Goal: Transaction & Acquisition: Obtain resource

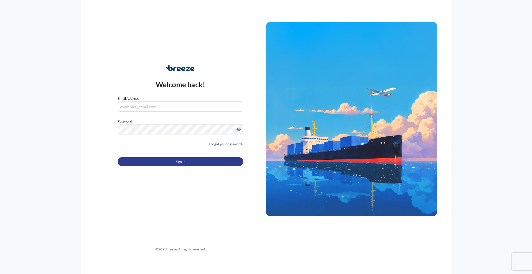
type input "[PERSON_NAME][EMAIL_ADDRESS][PERSON_NAME][DOMAIN_NAME]"
click at [193, 159] on button "Sign In" at bounding box center [181, 161] width 126 height 9
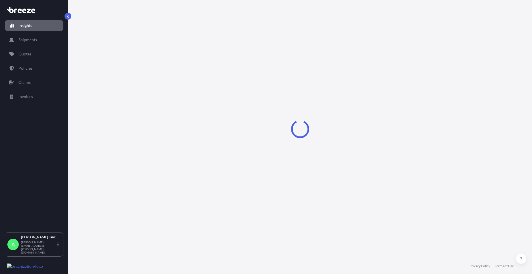
select select "2025"
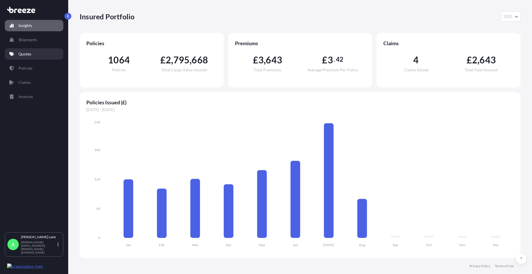
click at [32, 54] on link "Quotes" at bounding box center [34, 53] width 59 height 11
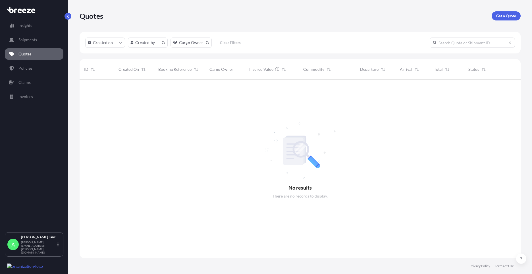
scroll to position [177, 437]
click at [507, 16] on p "Get a Quote" at bounding box center [506, 16] width 20 height 6
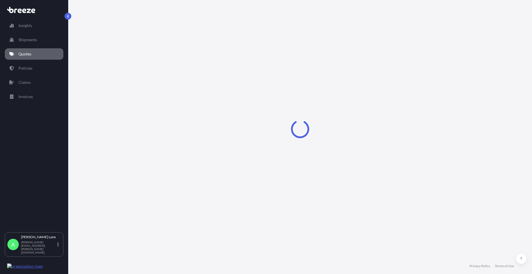
select select "Road"
select select "1"
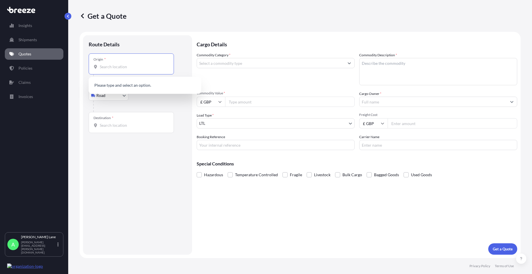
paste input "EN11 0JX"
click at [127, 86] on span "Hoddesdon EN11 0JX , [GEOGRAPHIC_DATA]" at bounding box center [148, 86] width 80 height 6
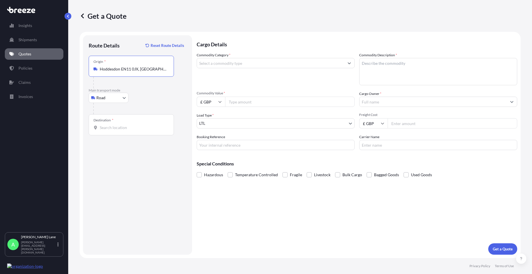
type input "Hoddesdon EN11 0JX, [GEOGRAPHIC_DATA]"
click at [128, 122] on div "Destination *" at bounding box center [131, 124] width 85 height 21
click at [128, 125] on input "Destination *" at bounding box center [133, 128] width 67 height 6
paste input "[GEOGRAPHIC_DATA]"
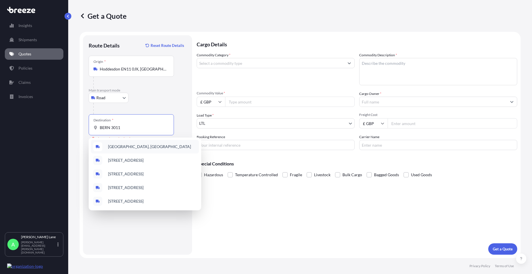
click at [143, 147] on span "[GEOGRAPHIC_DATA], [GEOGRAPHIC_DATA]" at bounding box center [149, 147] width 83 height 6
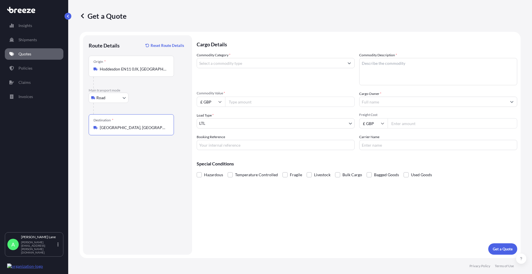
type input "[GEOGRAPHIC_DATA], [GEOGRAPHIC_DATA]"
click at [240, 64] on input "Commodity Category *" at bounding box center [270, 63] width 147 height 10
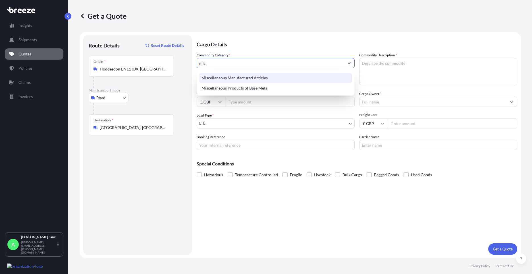
click at [239, 76] on div "Miscellaneous Manufactured Articles" at bounding box center [275, 78] width 153 height 10
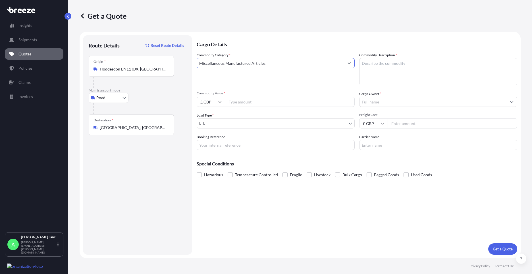
type input "Miscellaneous Manufactured Articles"
click at [252, 105] on input "Commodity Value *" at bounding box center [290, 102] width 130 height 10
type input "3007.90"
click at [247, 144] on input "Booking Reference" at bounding box center [276, 145] width 158 height 10
paste input "1888626"
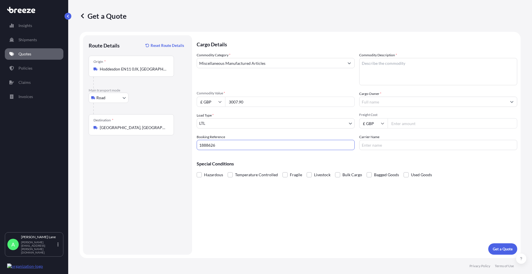
type input "1888626"
click at [386, 77] on textarea "Commodity Description *" at bounding box center [438, 71] width 158 height 27
paste textarea "DARTS AND ACCESSORIES"
type textarea "DARTS AND ACCESSORIES"
click at [408, 103] on input "Cargo Owner *" at bounding box center [433, 102] width 147 height 10
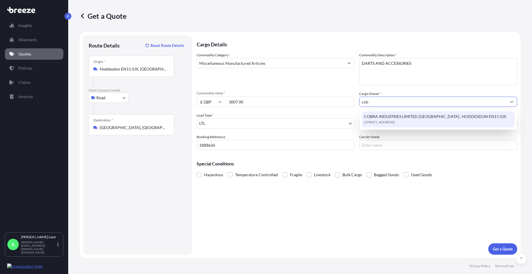
click at [395, 121] on span "[STREET_ADDRESS]" at bounding box center [379, 122] width 31 height 6
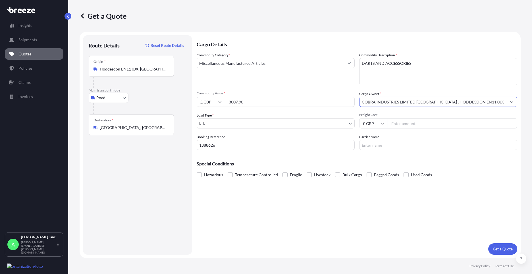
type input "COBRA INDUSTRIES LIMITED [GEOGRAPHIC_DATA] , HODDESDON EN11 0JX"
click at [407, 125] on input "Freight Cost" at bounding box center [453, 123] width 130 height 10
type input "71.85"
click at [371, 144] on input "Carrier Name" at bounding box center [438, 145] width 158 height 10
drag, startPoint x: 378, startPoint y: 147, endPoint x: 332, endPoint y: 146, distance: 46.4
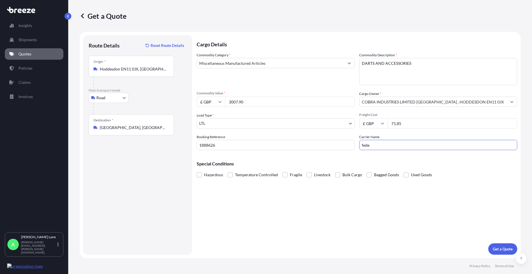
click at [332, 146] on div "Commodity Category * Miscellaneous Manufactured Articles Commodity Description …" at bounding box center [357, 101] width 321 height 98
type input "FEDEX"
click at [307, 204] on div "Cargo Details Commodity Category * Miscellaneous Manufactured Articles Commodit…" at bounding box center [357, 144] width 321 height 219
click at [501, 248] on p "Get a Quote" at bounding box center [503, 249] width 20 height 6
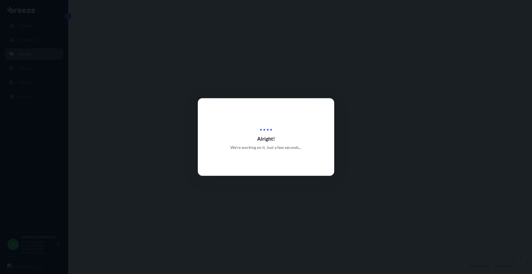
select select "Road"
select select "1"
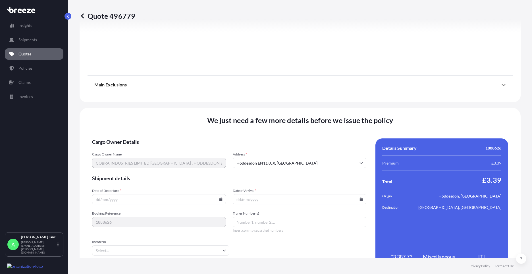
scroll to position [628, 0]
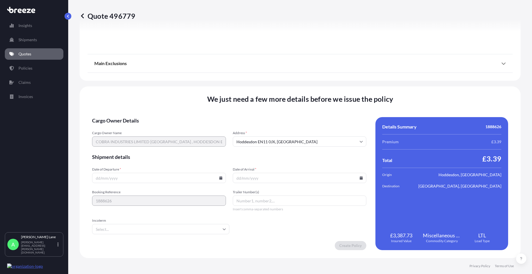
click at [220, 178] on icon at bounding box center [220, 177] width 3 height 3
click at [160, 128] on button "14" at bounding box center [158, 127] width 9 height 9
type input "[DATE]"
click at [126, 226] on input "Incoterm" at bounding box center [160, 229] width 137 height 10
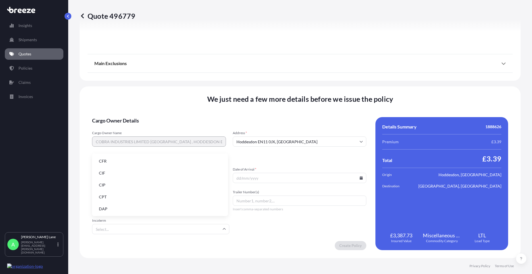
click at [127, 206] on li "DAP" at bounding box center [159, 209] width 131 height 11
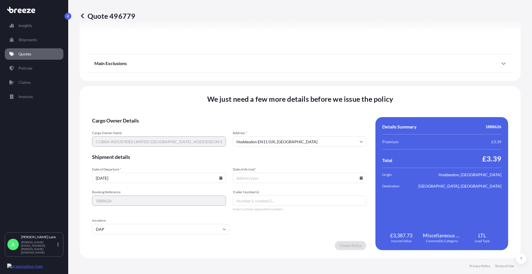
click at [360, 177] on icon at bounding box center [361, 177] width 3 height 3
click at [273, 136] on button "19" at bounding box center [271, 138] width 9 height 9
type input "[DATE]"
click at [265, 199] on input "Trailer Number(s)" at bounding box center [300, 201] width 134 height 10
paste input "392105119884"
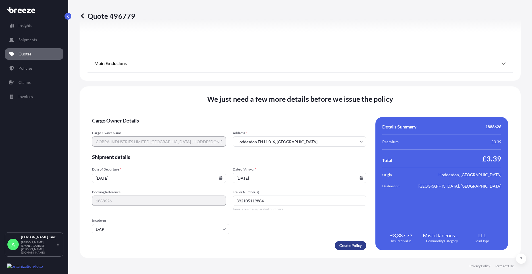
type input "392105119884"
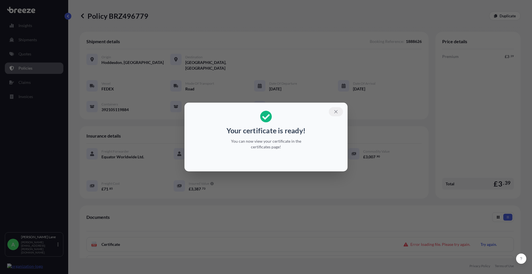
click at [335, 112] on icon "button" at bounding box center [335, 111] width 5 height 5
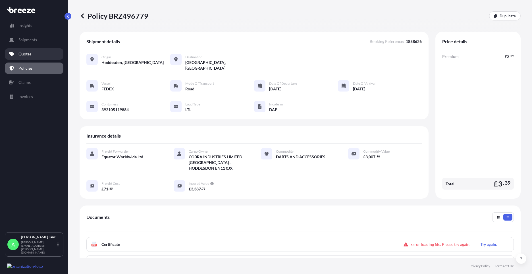
click at [28, 56] on p "Quotes" at bounding box center [24, 54] width 13 height 6
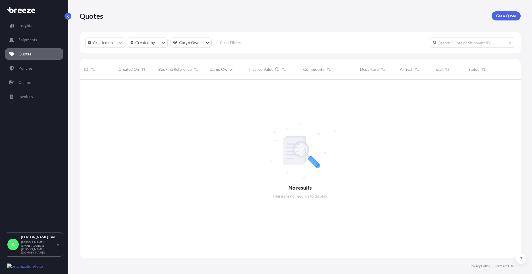
scroll to position [177, 437]
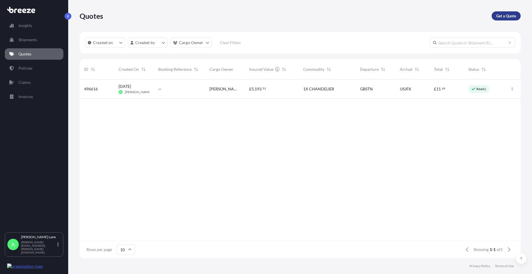
click at [504, 16] on p "Get a Quote" at bounding box center [506, 16] width 20 height 6
select select "Road"
select select "1"
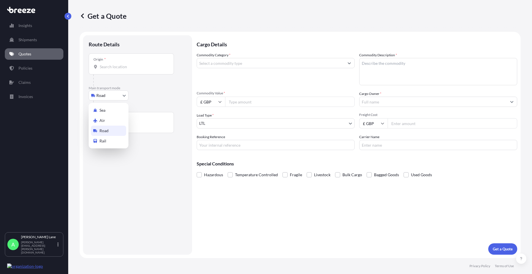
click at [111, 98] on body "Insights Shipments Quotes Policies Claims Invoices A [PERSON_NAME] [PERSON_NAME…" at bounding box center [266, 137] width 532 height 274
click at [110, 118] on div "Air" at bounding box center [108, 120] width 35 height 10
select select "Air"
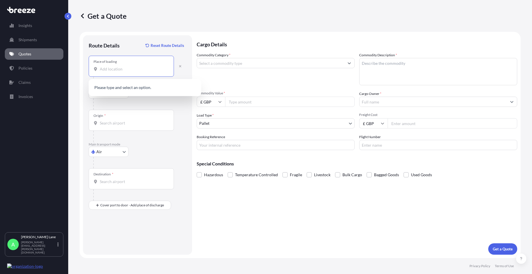
click at [129, 71] on input "Place of loading" at bounding box center [133, 69] width 67 height 6
click at [130, 90] on span "[STREET_ADDRESS]" at bounding box center [152, 89] width 89 height 11
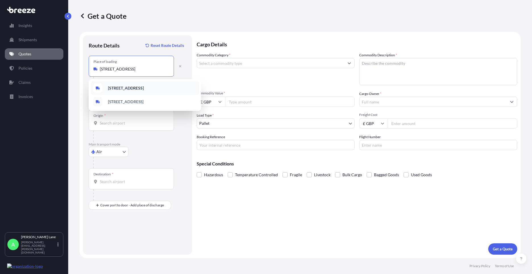
click at [102, 70] on input "[STREET_ADDRESS]" at bounding box center [133, 69] width 67 height 6
drag, startPoint x: 100, startPoint y: 70, endPoint x: 174, endPoint y: 74, distance: 74.1
click at [174, 74] on div "Place of loading [STREET_ADDRESS]" at bounding box center [138, 66] width 98 height 21
paste input "EN11 0JX"
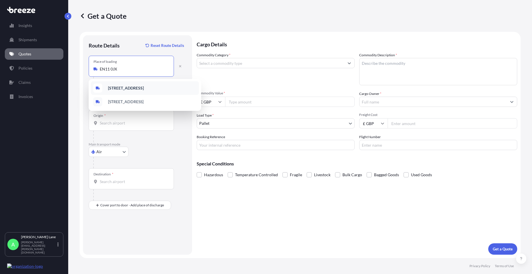
scroll to position [0, 0]
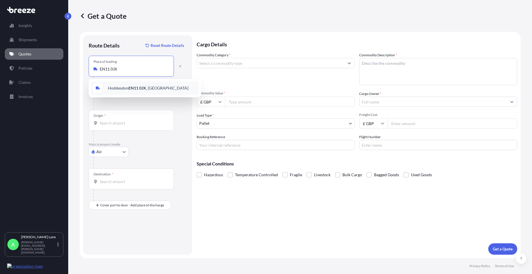
click at [149, 89] on span "Hoddesdon EN11 0JX , [GEOGRAPHIC_DATA]" at bounding box center [148, 88] width 80 height 6
type input "Hoddesdon EN11 0JX, [GEOGRAPHIC_DATA]"
click at [133, 123] on input "Origin *" at bounding box center [133, 123] width 67 height 6
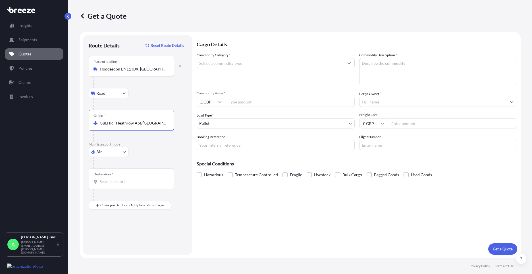
type input "GBLHR - Heathrow Apt/[GEOGRAPHIC_DATA], [GEOGRAPHIC_DATA]"
click at [119, 182] on input "Destination *" at bounding box center [133, 182] width 67 height 6
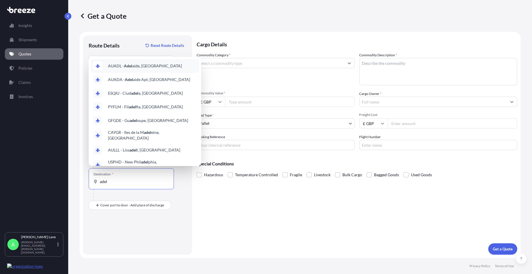
click at [154, 64] on span "[PERSON_NAME] aide, [GEOGRAPHIC_DATA]" at bounding box center [145, 66] width 74 height 6
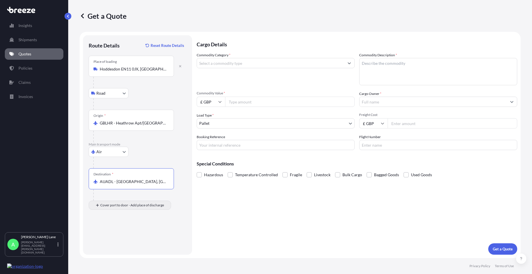
type input "AUADL - [GEOGRAPHIC_DATA], [GEOGRAPHIC_DATA]"
click at [127, 231] on div "Place of Discharge" at bounding box center [131, 232] width 85 height 21
click at [127, 233] on input "Place of Discharge" at bounding box center [133, 236] width 67 height 6
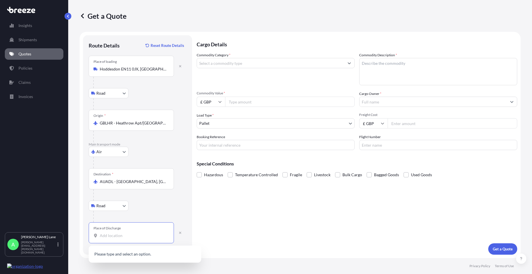
paste input "5095"
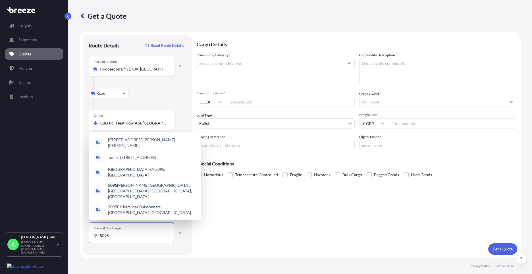
paste input "Pooraka"
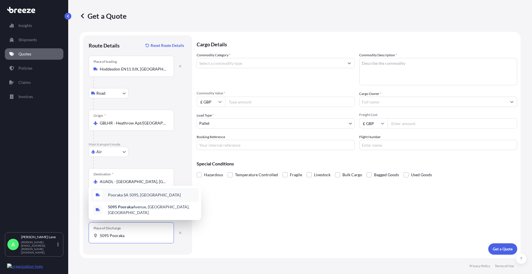
click at [141, 197] on span "Pooraka SA 5095, [GEOGRAPHIC_DATA]" at bounding box center [144, 195] width 73 height 6
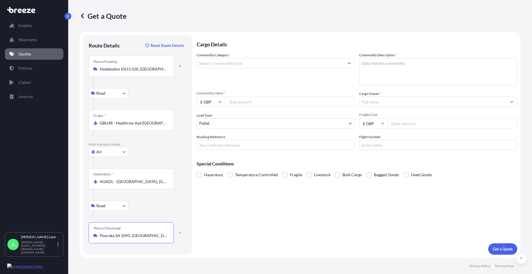
type input "Pooraka SA 5095, [GEOGRAPHIC_DATA]"
click at [241, 63] on input "Commodity Category *" at bounding box center [270, 63] width 147 height 10
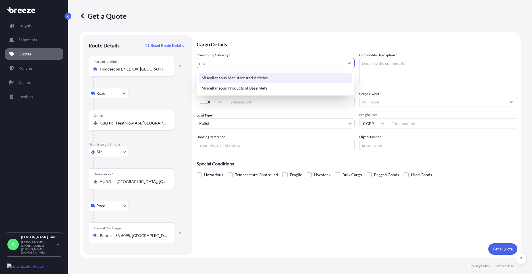
click at [239, 76] on div "Miscellaneous Manufactured Articles" at bounding box center [275, 78] width 153 height 10
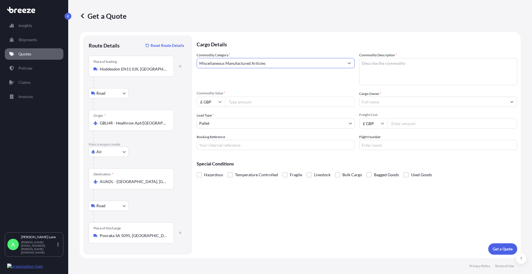
type input "Miscellaneous Manufactured Articles"
click at [246, 102] on input "Commodity Value *" at bounding box center [290, 102] width 130 height 10
type input "3813.39"
click at [217, 123] on body "75 options available. 23 options available. 2 options available. Insights Shipm…" at bounding box center [266, 137] width 532 height 274
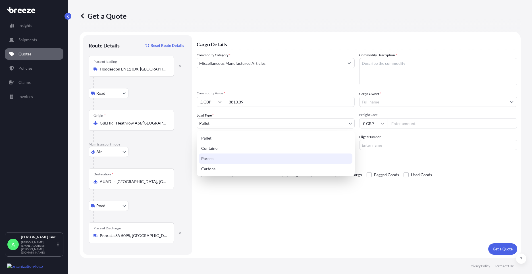
click at [218, 159] on div "Parcels" at bounding box center [276, 159] width 154 height 10
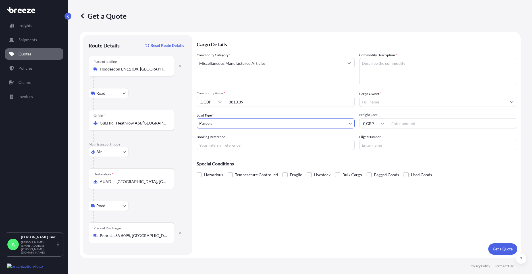
click at [229, 146] on input "Booking Reference" at bounding box center [276, 145] width 158 height 10
paste input "1888624"
type input "1888624"
click at [383, 71] on textarea "Commodity Description *" at bounding box center [438, 71] width 158 height 27
paste textarea "DARTS AND ACCESSORIES"
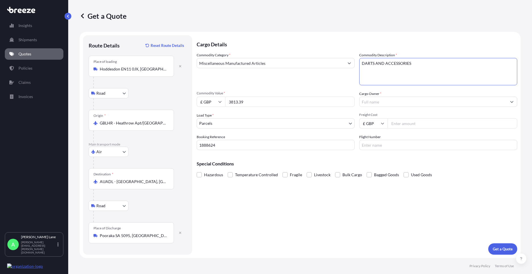
type textarea "DARTS AND ACCESSORIES"
click at [401, 105] on input "Cargo Owner *" at bounding box center [433, 102] width 147 height 10
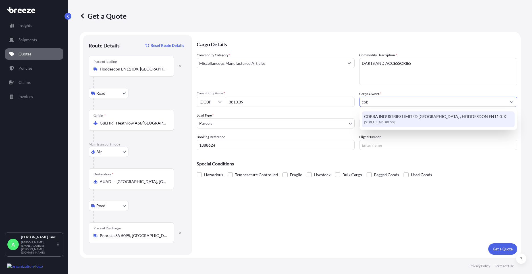
click at [404, 115] on span "COBRA INDUSTRIES LIMITED [GEOGRAPHIC_DATA] , HODDESDON EN11 0JX" at bounding box center [435, 117] width 142 height 6
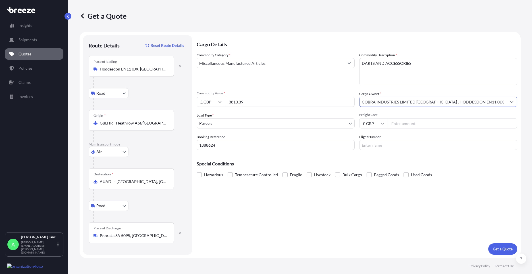
type input "COBRA INDUSTRIES LIMITED [GEOGRAPHIC_DATA] , HODDESDON EN11 0JX"
click at [405, 116] on span "Freight Cost" at bounding box center [438, 115] width 158 height 5
click at [405, 118] on input "Freight Cost" at bounding box center [453, 123] width 130 height 10
click at [405, 123] on input "Freight Cost" at bounding box center [453, 123] width 130 height 10
type input "584.55"
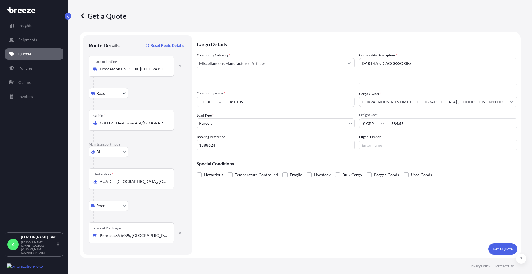
click at [373, 147] on input "Flight Number" at bounding box center [438, 145] width 158 height 10
type input "ups"
drag, startPoint x: 342, startPoint y: 213, endPoint x: 381, endPoint y: 214, distance: 39.0
click at [347, 212] on div "Cargo Details Commodity Category * Miscellaneous Manufactured Articles Commodit…" at bounding box center [357, 144] width 321 height 219
click at [497, 247] on p "Get a Quote" at bounding box center [503, 249] width 20 height 6
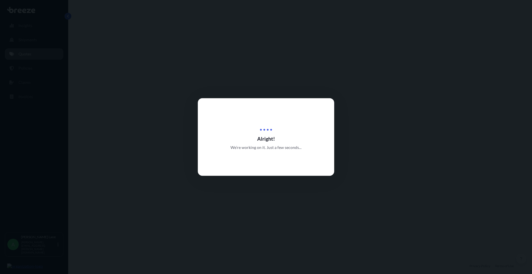
select select "Road"
select select "Air"
select select "Road"
select select "3"
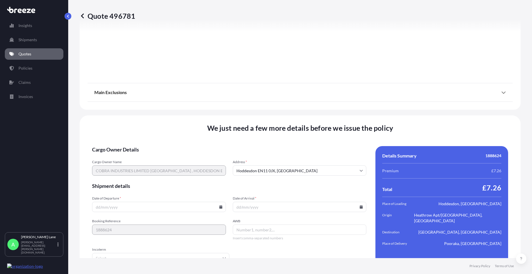
scroll to position [741, 0]
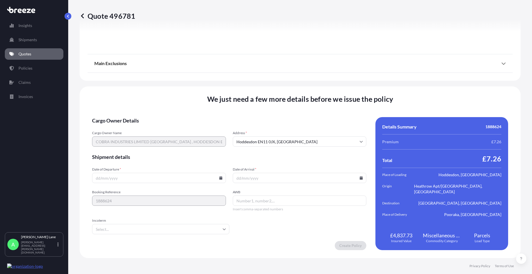
click at [219, 179] on icon at bounding box center [220, 177] width 3 height 3
click at [160, 127] on button "14" at bounding box center [158, 127] width 9 height 9
type input "[DATE]"
click at [141, 232] on input "Incoterm" at bounding box center [160, 229] width 137 height 10
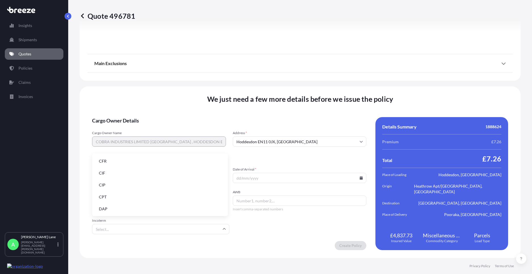
click at [141, 210] on li "DAP" at bounding box center [159, 209] width 131 height 11
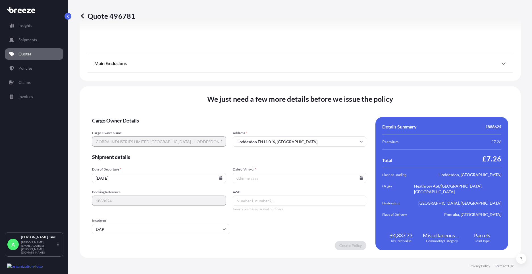
click at [360, 179] on icon at bounding box center [361, 177] width 3 height 3
click at [256, 139] on button "18" at bounding box center [257, 138] width 9 height 9
type input "[DATE]"
click at [253, 200] on input "AWB" at bounding box center [300, 201] width 134 height 10
paste input "1ZW074F30400657445"
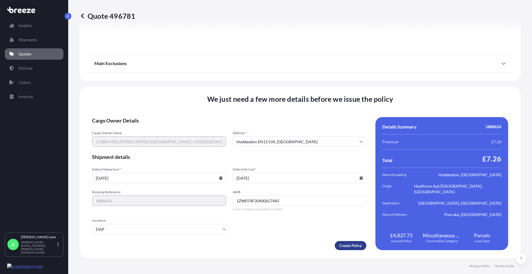
type input "1ZW074F30400657445"
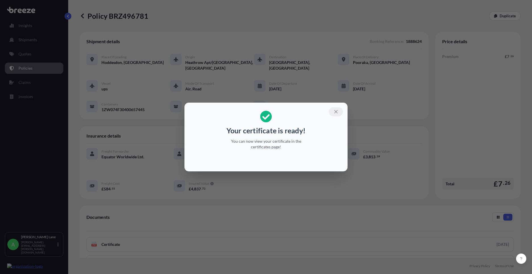
click at [336, 111] on icon "button" at bounding box center [335, 111] width 5 height 5
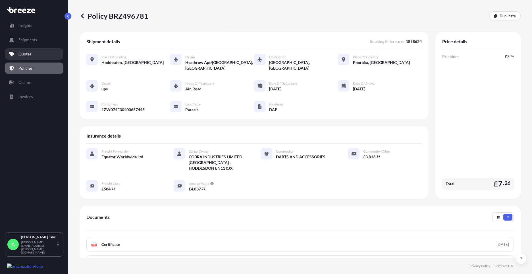
click at [25, 55] on p "Quotes" at bounding box center [24, 54] width 13 height 6
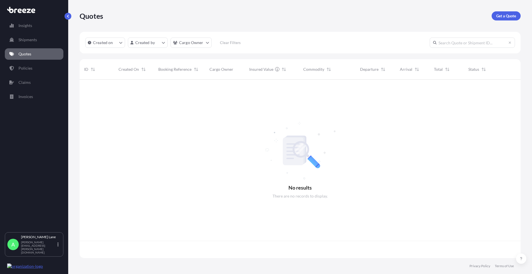
scroll to position [177, 437]
click at [502, 20] on link "Get a Quote" at bounding box center [506, 15] width 29 height 9
select select "Road"
select select "1"
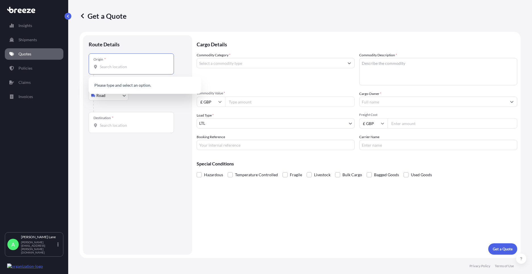
click at [133, 66] on input "Origin *" at bounding box center [133, 67] width 67 height 6
paste input "W1U 1FD"
click at [125, 89] on div "[GEOGRAPHIC_DATA] W1U 1FD , [GEOGRAPHIC_DATA]" at bounding box center [145, 87] width 108 height 16
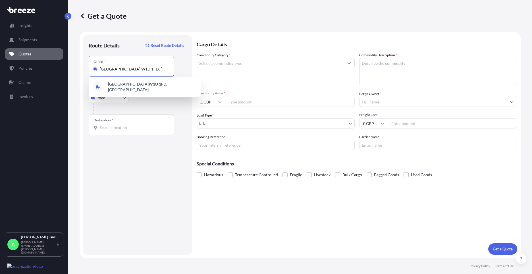
type input "[GEOGRAPHIC_DATA] W1U 1FD, [GEOGRAPHIC_DATA]"
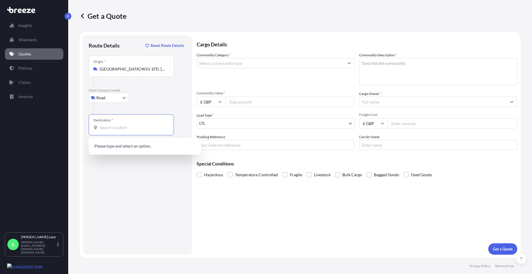
click at [130, 126] on input "Destination *" at bounding box center [133, 128] width 67 height 6
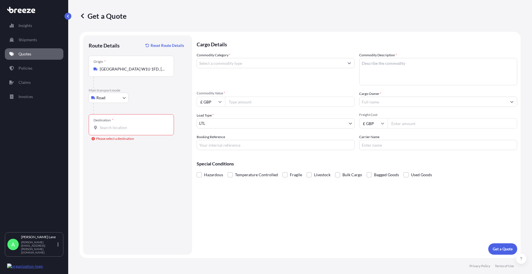
drag, startPoint x: 130, startPoint y: 126, endPoint x: 115, endPoint y: 127, distance: 14.9
click at [115, 127] on input "Destination * Please select a destination" at bounding box center [133, 128] width 67 height 6
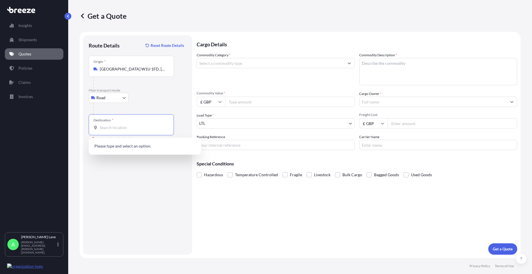
paste input "m2 2jt"
click at [128, 149] on span "Manchester M2 2JT , [GEOGRAPHIC_DATA]" at bounding box center [152, 147] width 89 height 11
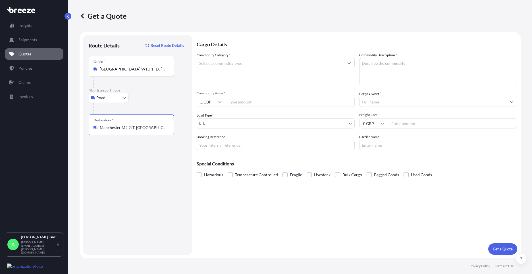
type input "Manchester M2 2JT, [GEOGRAPHIC_DATA]"
click at [252, 62] on input "Commodity Category *" at bounding box center [270, 63] width 147 height 10
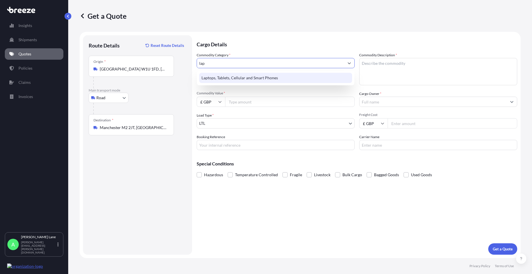
click at [278, 81] on div "Laptops, Tablets, Cellular and Smart Phones" at bounding box center [275, 78] width 153 height 10
type input "Laptops, Tablets, Cellular and Smart Phones"
click at [268, 105] on input "Commodity Value *" at bounding box center [290, 102] width 130 height 10
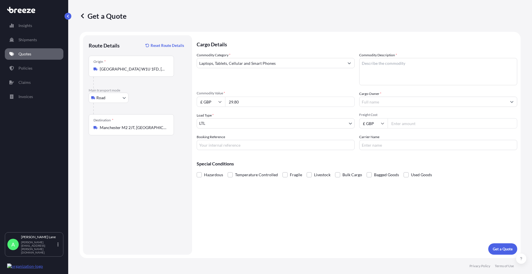
type input "29.80"
click at [220, 146] on input "Booking Reference" at bounding box center [276, 145] width 158 height 10
paste input "1888650"
type input "1888650"
click at [381, 80] on textarea "Commodity Description *" at bounding box center [438, 71] width 158 height 27
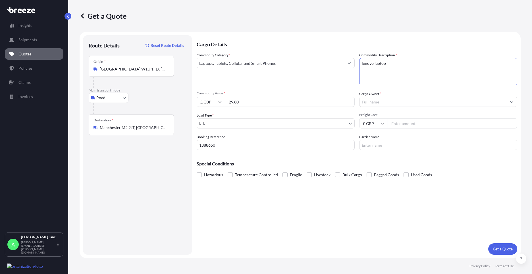
type textarea "lenovo laptop"
click at [382, 101] on input "Cargo Owner *" at bounding box center [433, 102] width 147 height 10
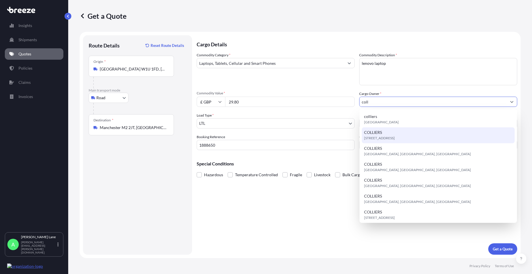
click at [394, 138] on span "[STREET_ADDRESS]" at bounding box center [379, 138] width 31 height 6
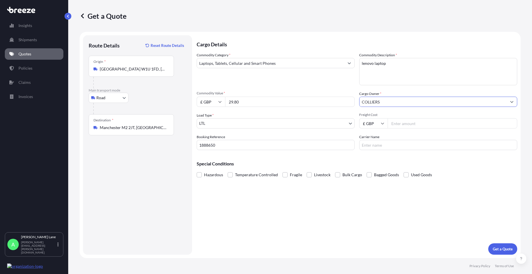
type input "COLLIERS"
click at [406, 125] on input "Freight Cost" at bounding box center [453, 123] width 130 height 10
type input "29.80"
click at [394, 145] on input "Carrier Name" at bounding box center [438, 145] width 158 height 10
type input "fedex"
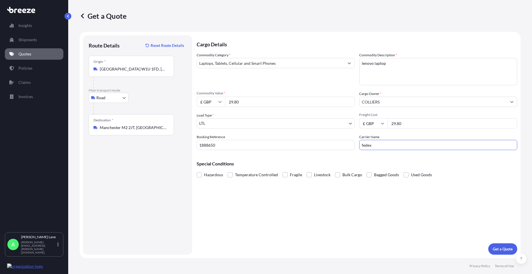
click at [325, 215] on div "Cargo Details Commodity Category * Laptops, Tablets, Cellular and Smart Phones …" at bounding box center [357, 144] width 321 height 219
click at [499, 248] on p "Get a Quote" at bounding box center [503, 249] width 20 height 6
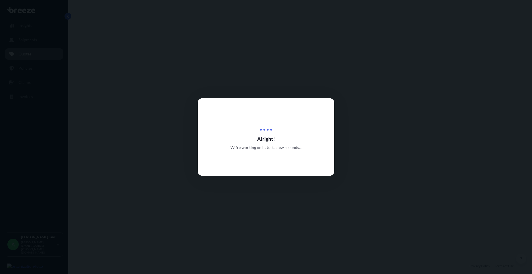
select select "Road"
select select "1"
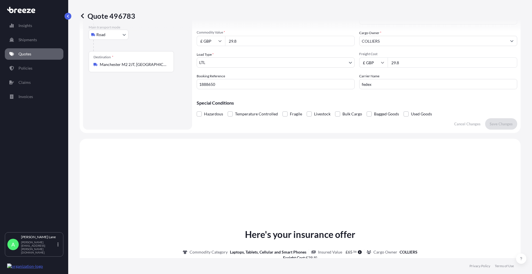
scroll to position [1, 0]
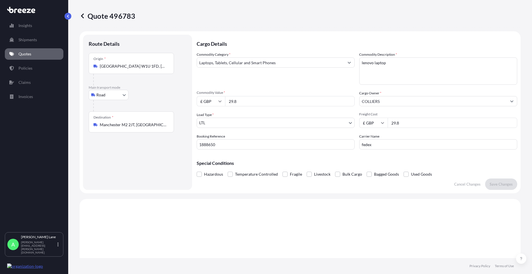
drag, startPoint x: 234, startPoint y: 102, endPoint x: 219, endPoint y: 102, distance: 15.4
click at [219, 102] on div "£ GBP 29.8" at bounding box center [276, 101] width 158 height 10
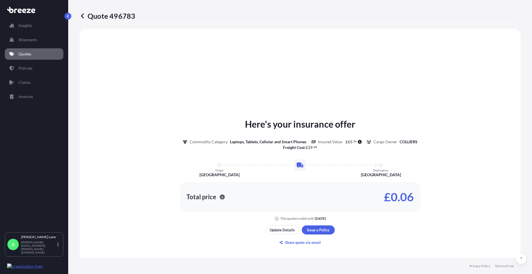
scroll to position [273, 0]
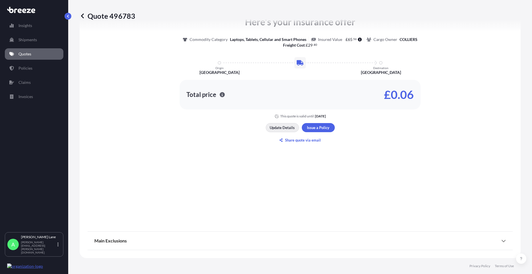
type input "1000"
click at [281, 128] on p "Update Details" at bounding box center [282, 128] width 25 height 6
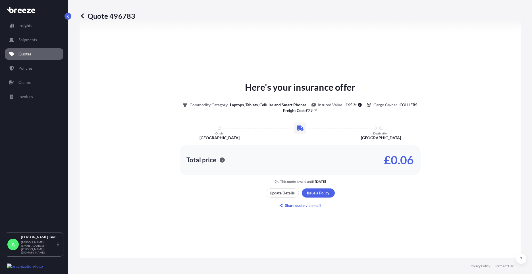
scroll to position [94, 0]
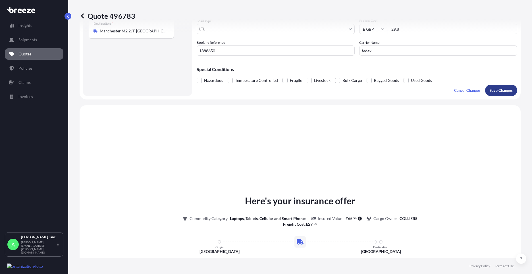
click at [495, 93] on p "Save Changes" at bounding box center [501, 91] width 23 height 6
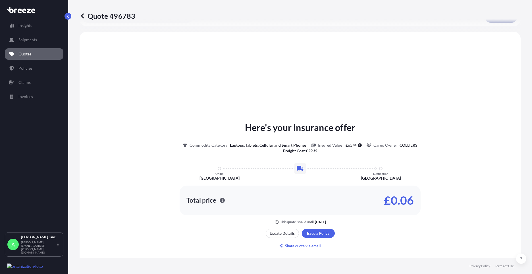
scroll to position [171, 0]
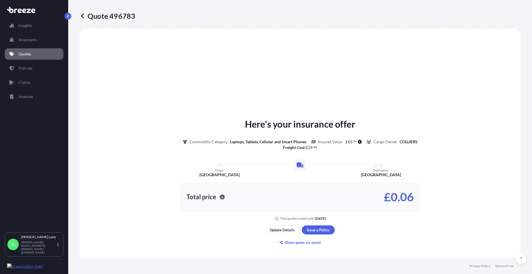
select select "Road"
select select "1"
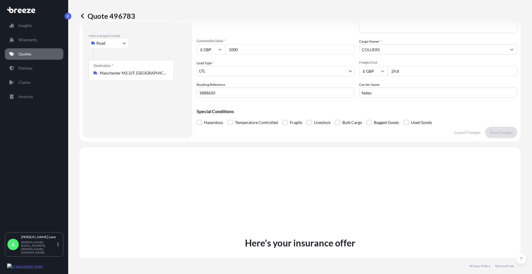
scroll to position [1, 0]
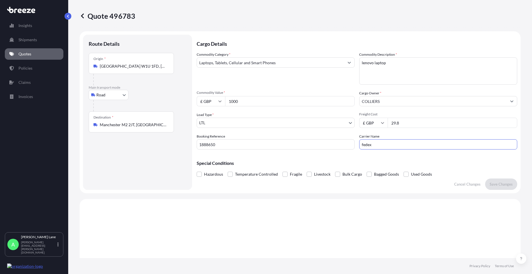
click at [422, 145] on input "fedex" at bounding box center [438, 144] width 158 height 10
click at [495, 167] on div "Special Conditions Hazardous Temperature Controlled Fragile Livestock Bulk Carg…" at bounding box center [357, 166] width 321 height 24
click at [507, 186] on p "Save Changes" at bounding box center [501, 184] width 23 height 6
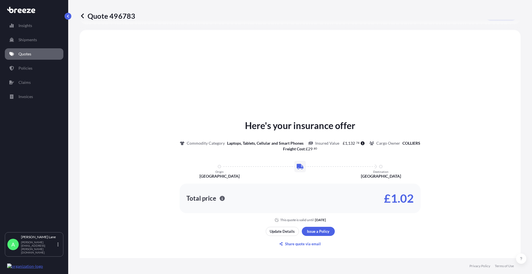
scroll to position [171, 0]
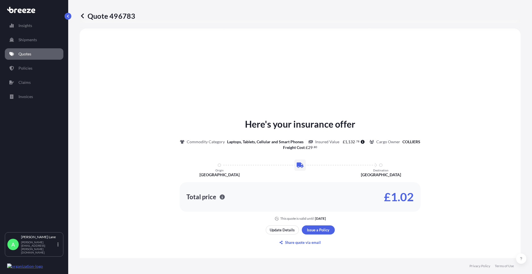
select select "Road"
select select "1"
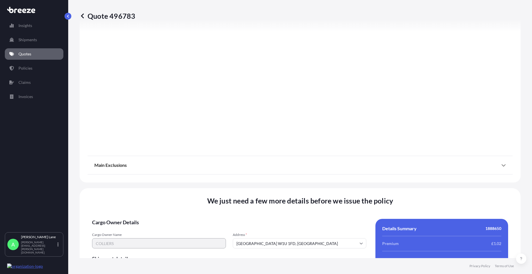
scroll to position [628, 0]
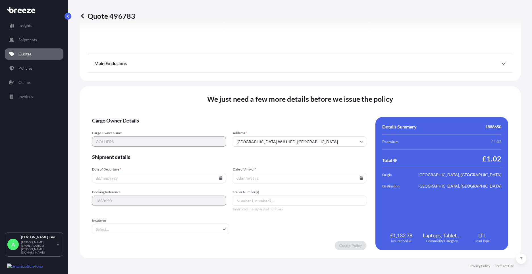
click at [219, 177] on icon at bounding box center [220, 177] width 3 height 3
click at [157, 126] on button "14" at bounding box center [158, 127] width 9 height 9
type input "[DATE]"
click at [125, 228] on input "Incoterm" at bounding box center [160, 229] width 137 height 10
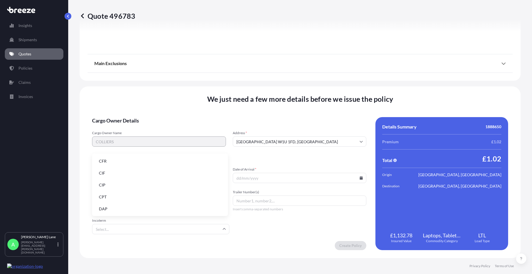
drag, startPoint x: 119, startPoint y: 211, endPoint x: 168, endPoint y: 202, distance: 50.0
click at [119, 211] on li "DAP" at bounding box center [159, 209] width 131 height 11
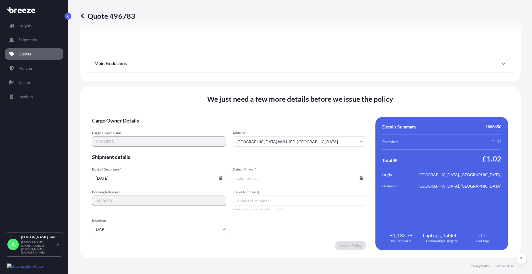
click at [360, 177] on icon at bounding box center [361, 177] width 3 height 3
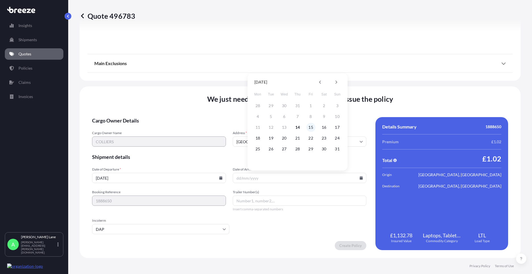
click at [309, 126] on button "15" at bounding box center [310, 127] width 9 height 9
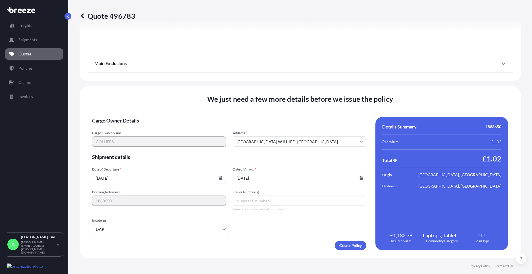
type input "[DATE]"
click at [236, 203] on input "Trailer Number(s)" at bounding box center [300, 201] width 134 height 10
paste input "392106016113"
type input "392106016113"
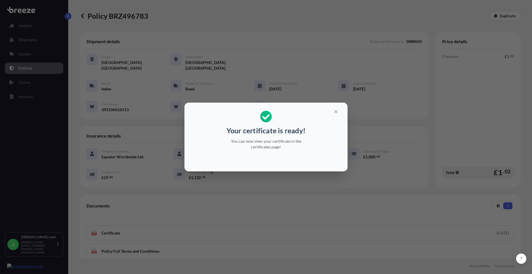
click at [336, 113] on icon "button" at bounding box center [335, 111] width 5 height 5
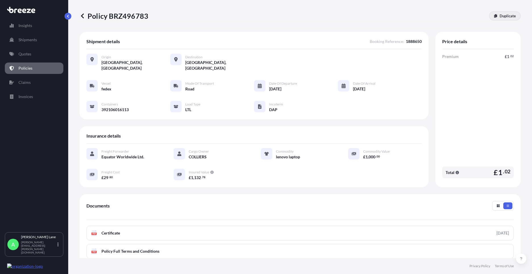
click at [501, 17] on p "Duplicate" at bounding box center [508, 16] width 16 height 6
select select "Road"
select select "1"
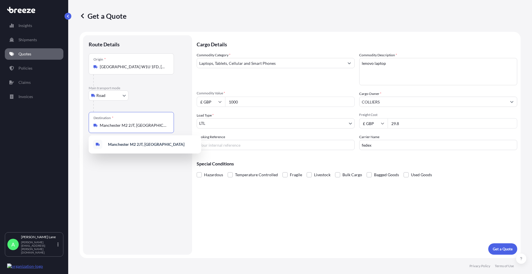
drag, startPoint x: 148, startPoint y: 127, endPoint x: 101, endPoint y: 126, distance: 47.2
click at [101, 126] on input "Manchester M2 2JT, [GEOGRAPHIC_DATA]" at bounding box center [133, 126] width 67 height 6
paste input "td9 9bq"
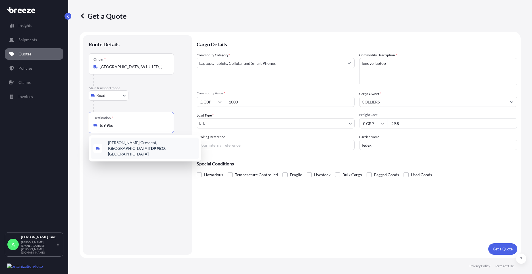
click at [131, 145] on span "[PERSON_NAME][STREET_ADDRESS]" at bounding box center [152, 148] width 89 height 17
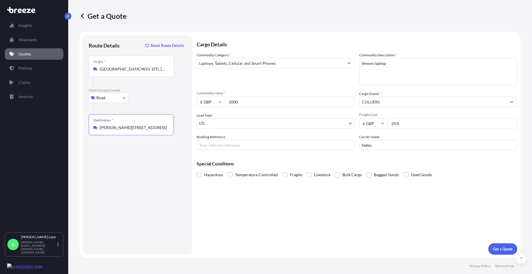
type input "[PERSON_NAME][STREET_ADDRESS]"
click at [286, 149] on input "Booking Reference" at bounding box center [276, 145] width 158 height 10
paste input "1888630"
type input "1888630"
click at [494, 249] on p "Get a Quote" at bounding box center [503, 249] width 20 height 6
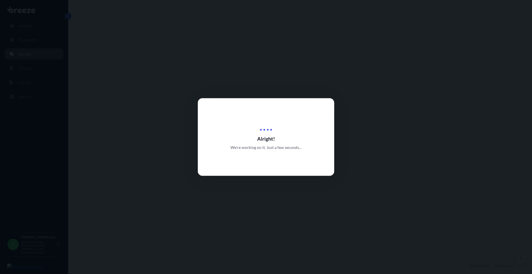
select select "Road"
select select "1"
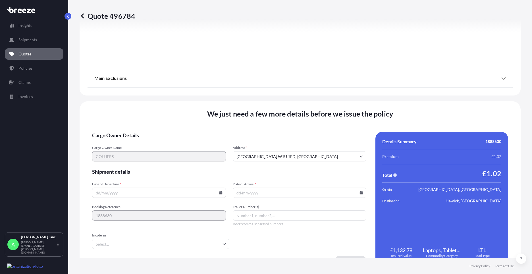
scroll to position [628, 0]
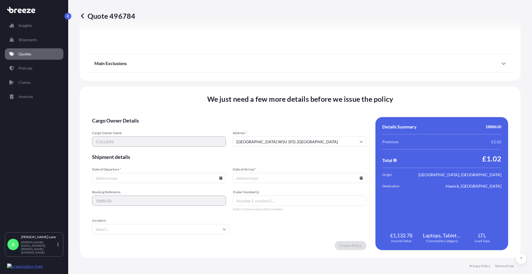
click at [199, 226] on input "Incoterm" at bounding box center [160, 229] width 137 height 10
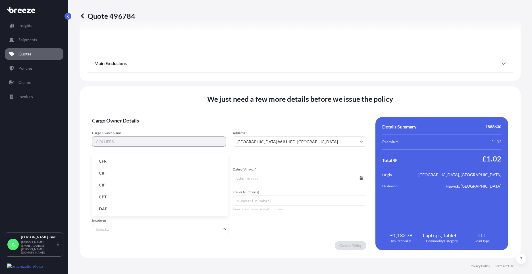
click at [160, 210] on li "DAP" at bounding box center [159, 209] width 131 height 11
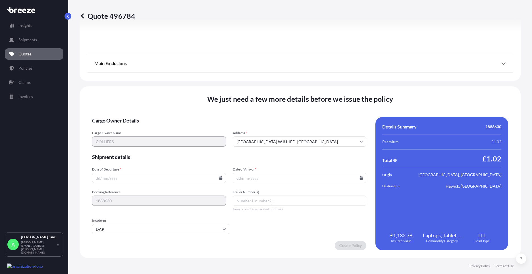
click at [219, 179] on icon at bounding box center [220, 177] width 3 height 3
click at [156, 128] on button "14" at bounding box center [158, 127] width 9 height 9
type input "[DATE]"
paste input "392105171580"
type input "392105171580"
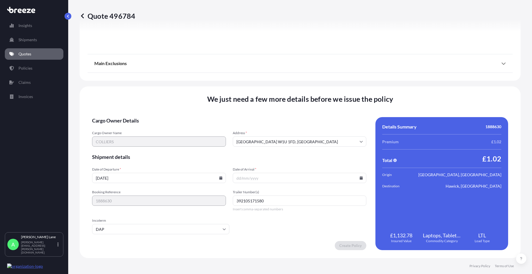
click at [360, 178] on icon at bounding box center [361, 177] width 3 height 3
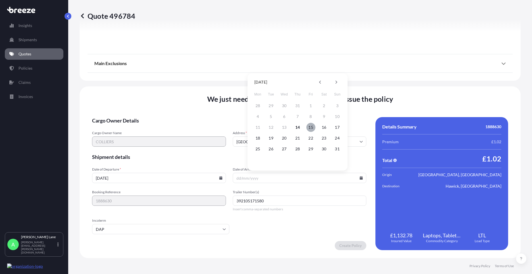
click at [312, 125] on button "15" at bounding box center [310, 127] width 9 height 9
type input "[DATE]"
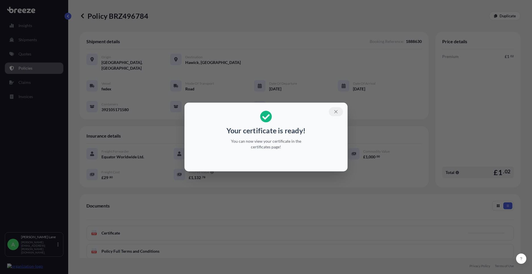
click at [338, 113] on icon "button" at bounding box center [335, 111] width 5 height 5
